Goal: Task Accomplishment & Management: Use online tool/utility

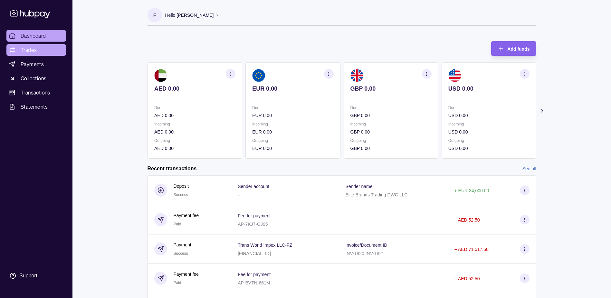
click at [40, 52] on link "Trades" at bounding box center [36, 50] width 60 height 12
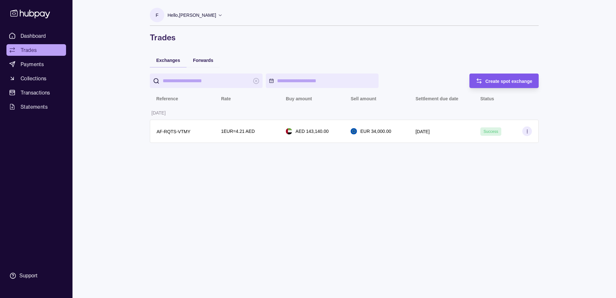
click at [519, 82] on span "Create spot exchange" at bounding box center [509, 81] width 47 height 5
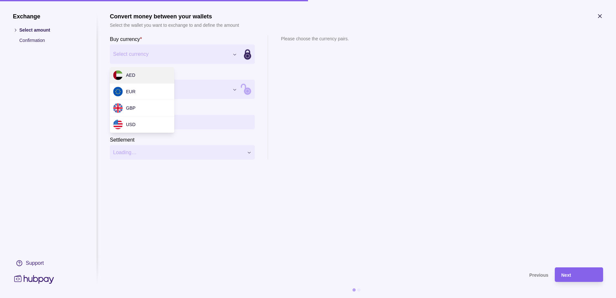
click at [187, 297] on div "Exchange Select amount Confirmation Support Convert money between your wallets …" at bounding box center [308, 298] width 616 height 0
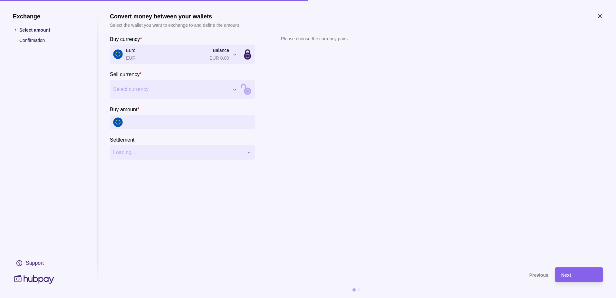
click at [180, 297] on div "Exchange Select amount Confirmation Support Convert money between your wallets …" at bounding box center [308, 298] width 616 height 0
click at [191, 125] on input "Buy amount *" at bounding box center [189, 122] width 126 height 15
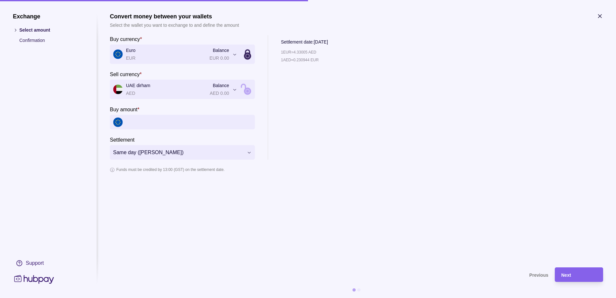
click at [303, 53] on p "1 EUR = 4.33005 AED" at bounding box center [298, 52] width 35 height 7
copy p "4.33005"
click at [154, 124] on input "Buy amount *" at bounding box center [189, 122] width 126 height 15
paste input "*********"
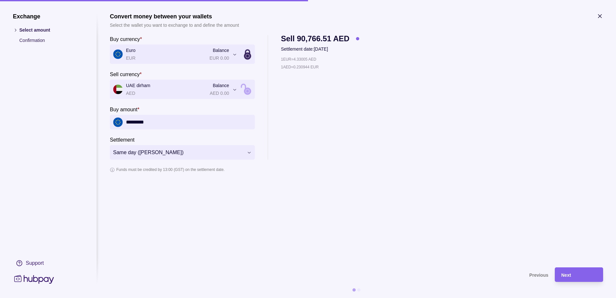
type input "*********"
click at [290, 125] on div "1 EUR = 4.33005 AED 1 AED = 0.230944 EUR" at bounding box center [320, 108] width 78 height 104
click at [599, 15] on icon "button" at bounding box center [599, 16] width 3 height 3
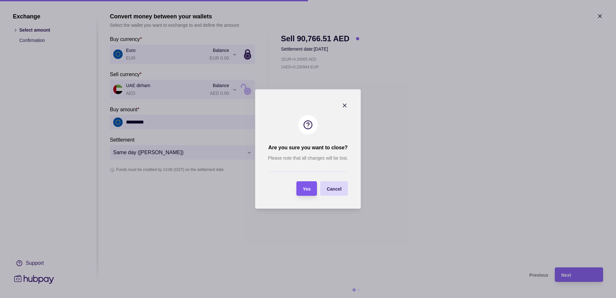
click at [309, 189] on span "Yes" at bounding box center [307, 188] width 8 height 5
